Goal: Information Seeking & Learning: Learn about a topic

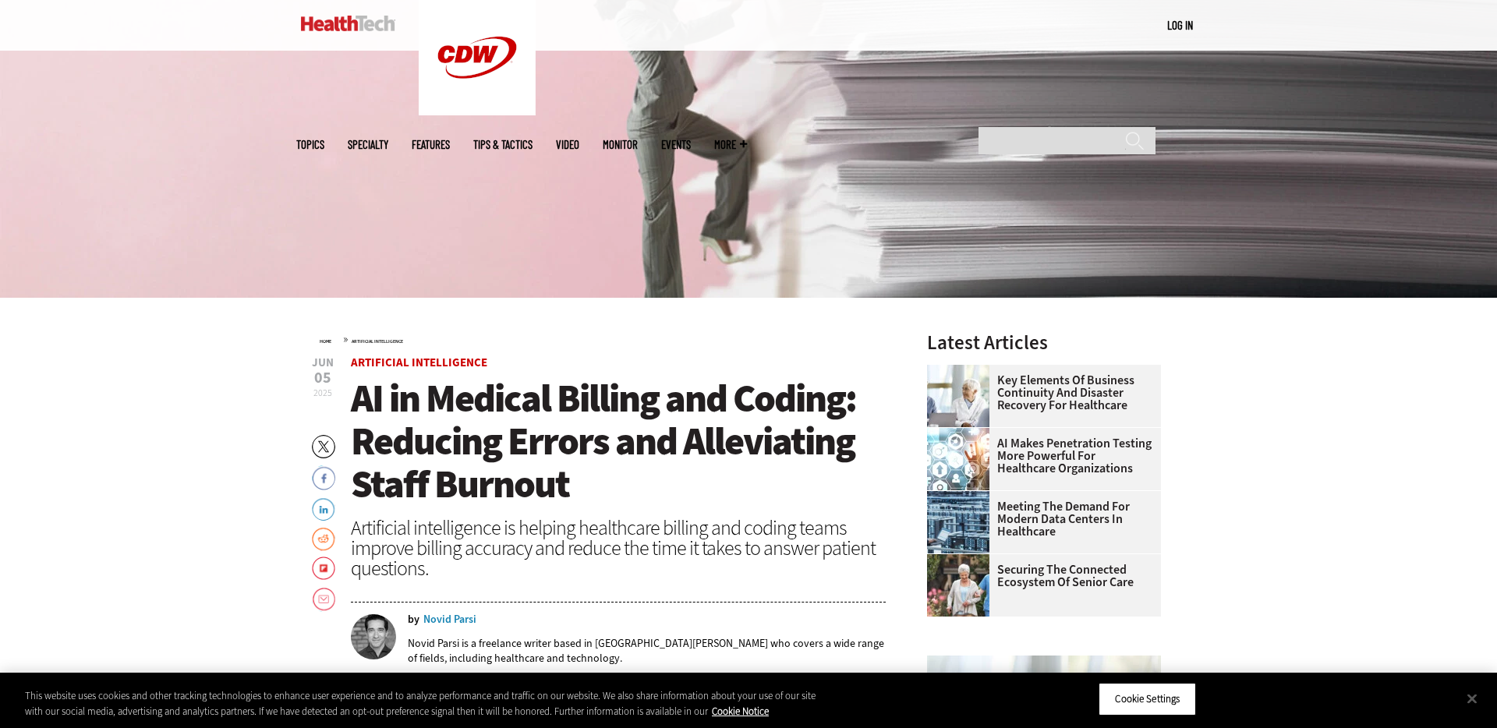
scroll to position [359, 0]
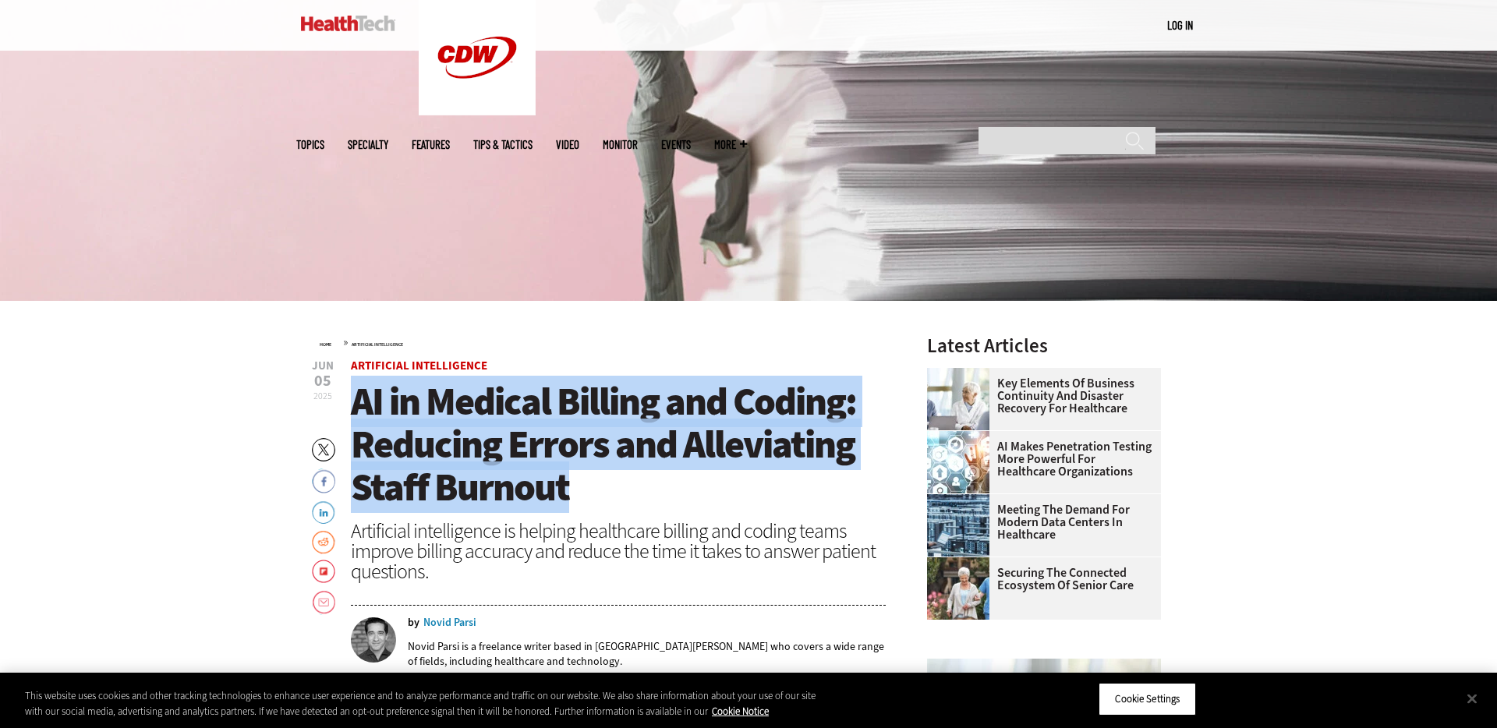
drag, startPoint x: 579, startPoint y: 497, endPoint x: 359, endPoint y: 407, distance: 237.7
click at [359, 407] on h1 "AI in Medical Billing and Coding: Reducing Errors and Alleviating Staff Burnout" at bounding box center [618, 444] width 535 height 129
copy span "AI in Medical Billing and Coding: Reducing Errors and Alleviating Staff Burnout"
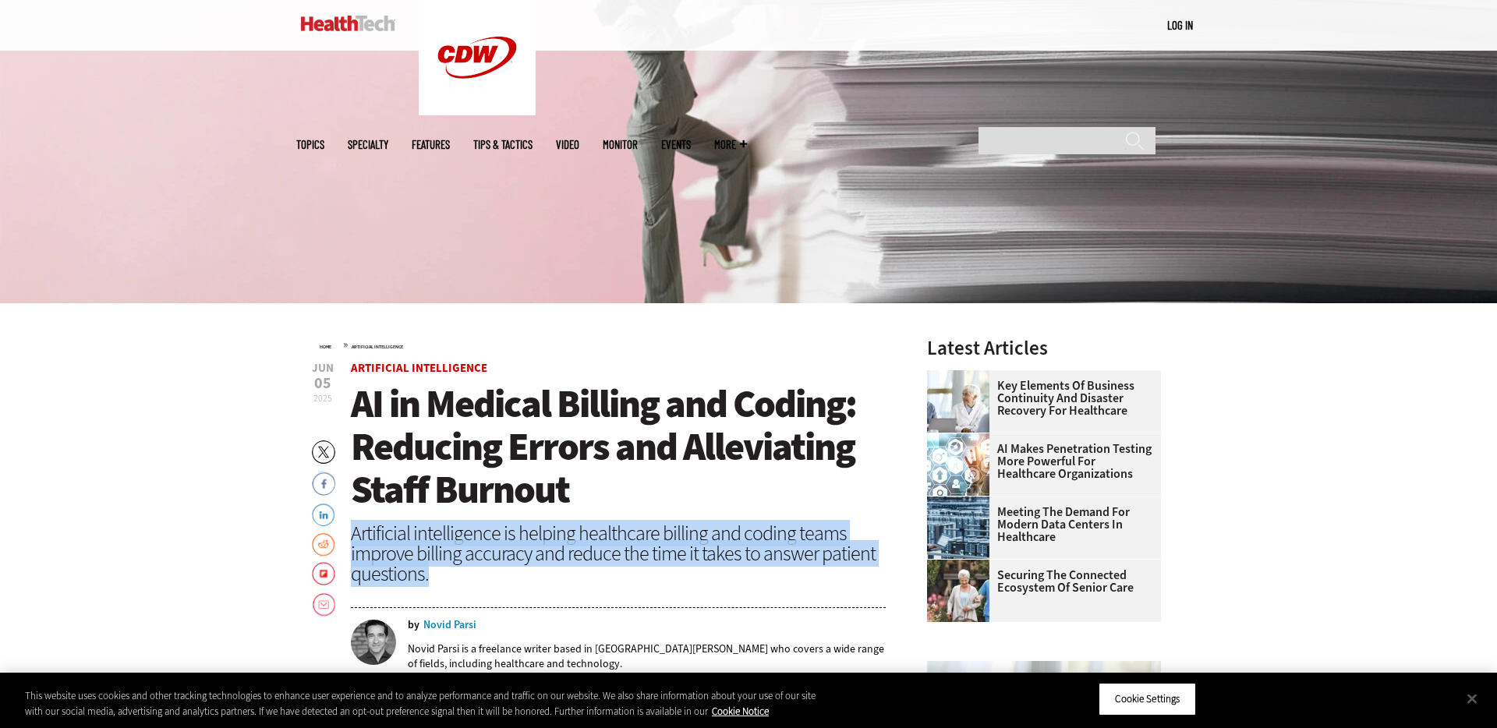
drag, startPoint x: 424, startPoint y: 569, endPoint x: 350, endPoint y: 532, distance: 83.0
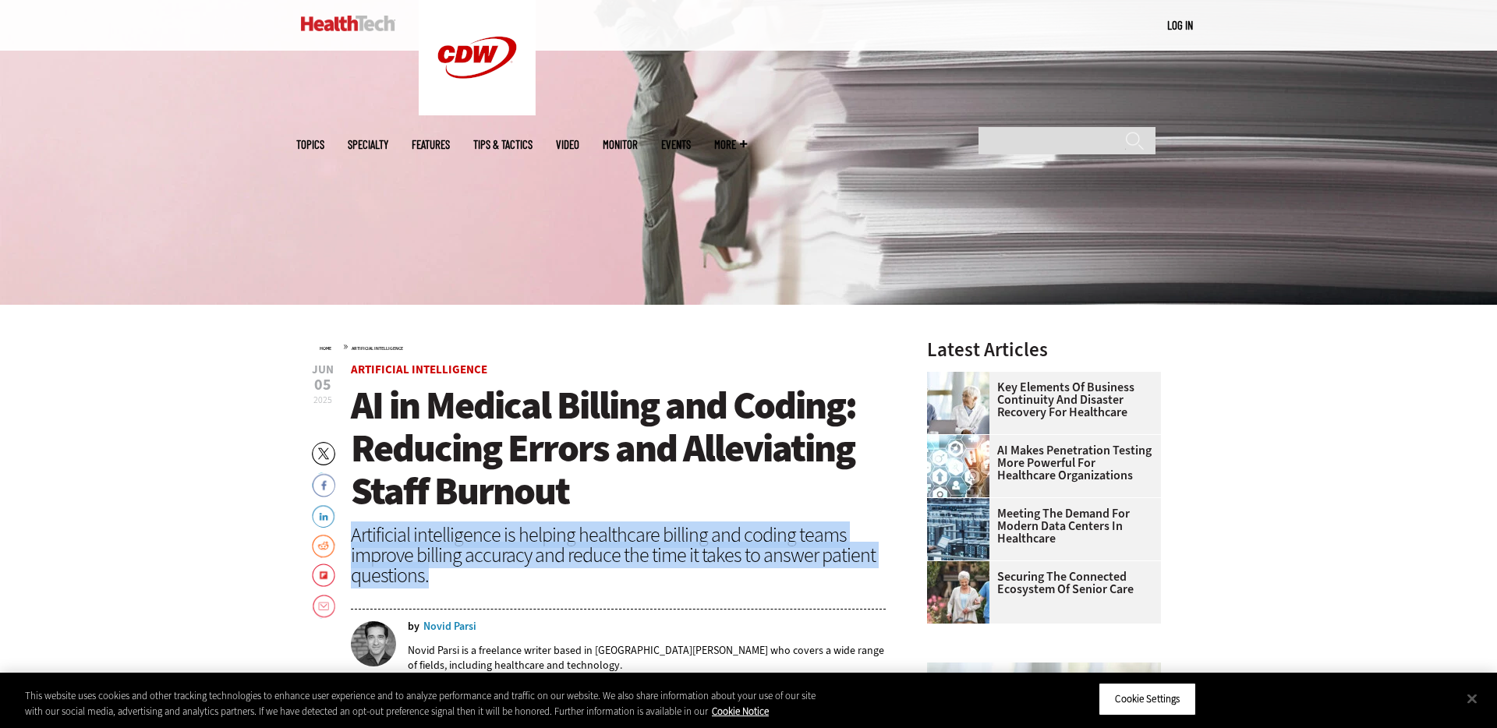
copy div "Artificial intelligence is helping healthcare billing and coding teams improve …"
